Goal: Browse casually

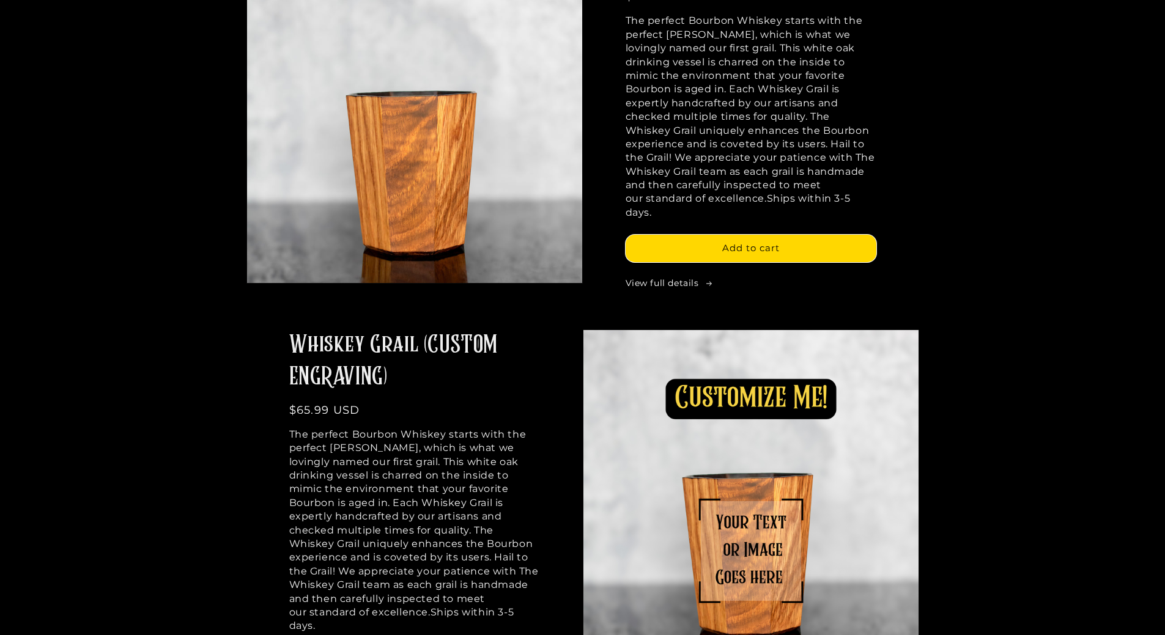
scroll to position [856, 0]
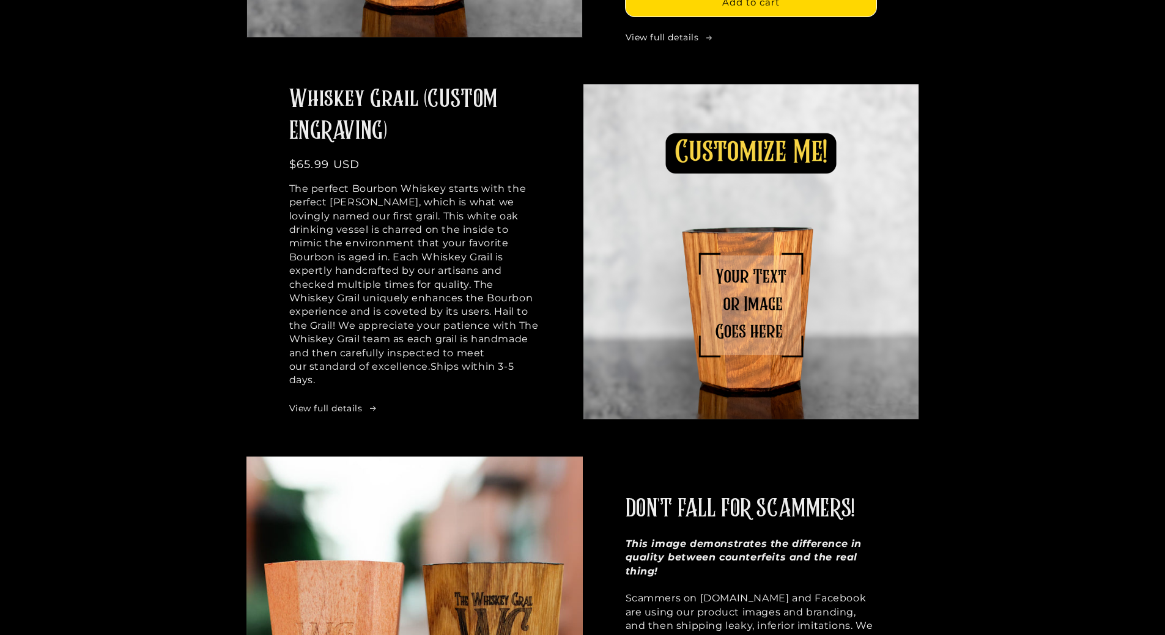
scroll to position [1040, 0]
